Goal: Task Accomplishment & Management: Manage account settings

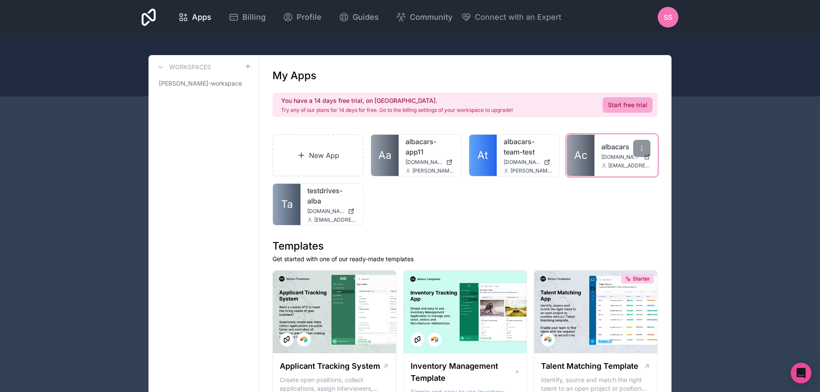
click at [610, 151] on link "albacars" at bounding box center [625, 147] width 49 height 10
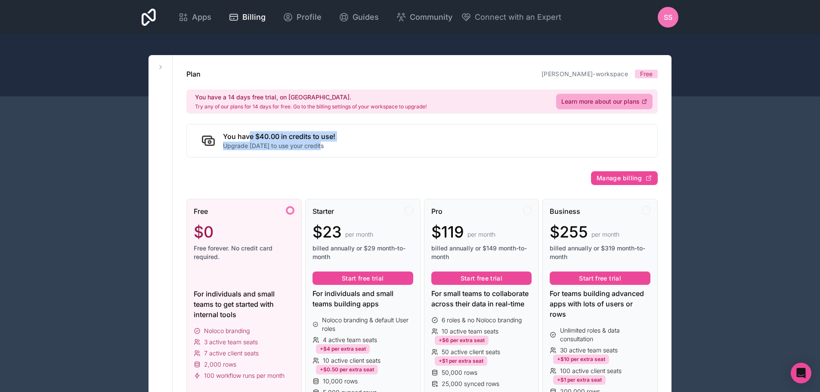
drag, startPoint x: 248, startPoint y: 138, endPoint x: 378, endPoint y: 146, distance: 130.6
click at [378, 146] on div "You have $40.00 in credits to use! Upgrade [DATE] to use your credits" at bounding box center [421, 141] width 471 height 34
click at [158, 64] on icon at bounding box center [160, 67] width 7 height 7
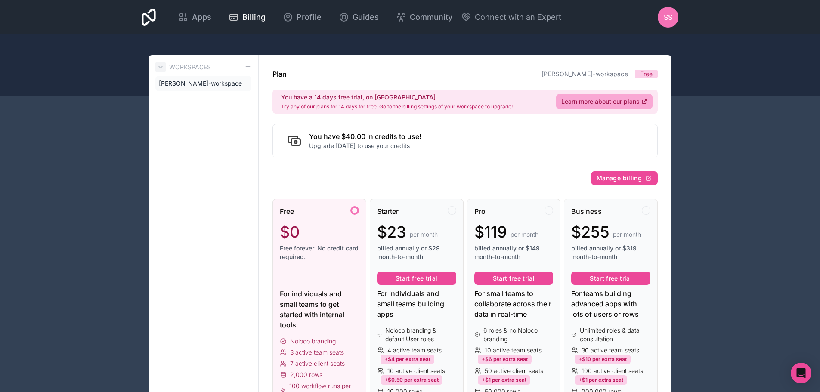
click at [161, 65] on icon at bounding box center [160, 67] width 7 height 7
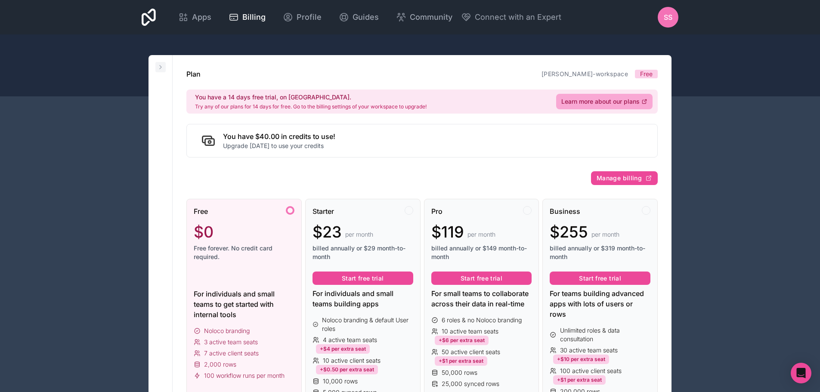
click at [161, 65] on icon at bounding box center [160, 67] width 7 height 7
click at [159, 68] on icon at bounding box center [160, 67] width 7 height 7
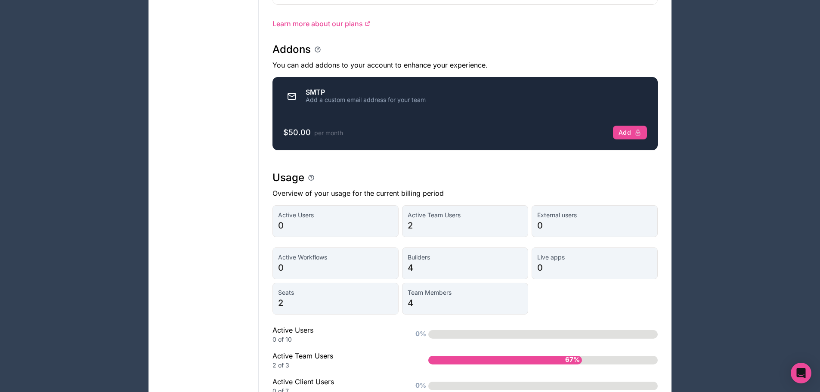
scroll to position [452, 0]
